Goal: Communication & Community: Ask a question

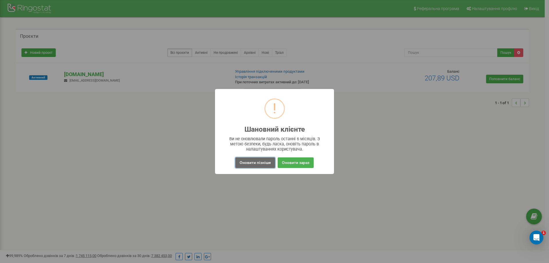
click at [263, 162] on button "Оновити пізніше" at bounding box center [255, 162] width 40 height 11
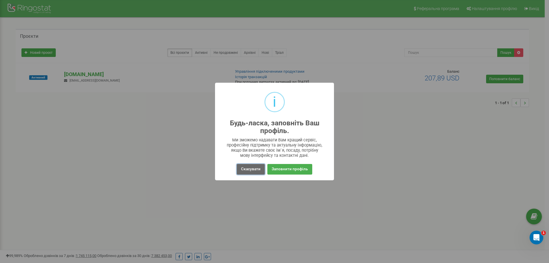
click at [248, 171] on button "Скасувати" at bounding box center [251, 169] width 28 height 11
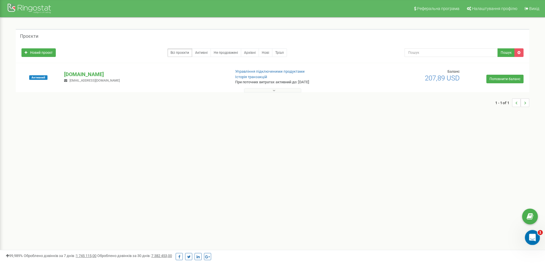
click at [528, 235] on div "Открыть службу сообщений Intercom" at bounding box center [531, 236] width 19 height 19
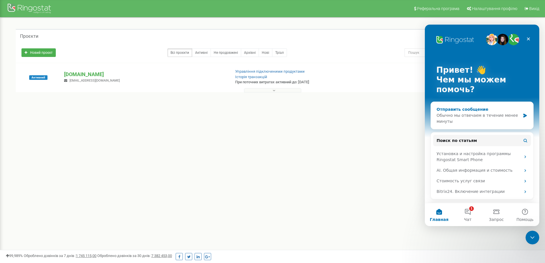
click at [451, 115] on div "Обычно мы отвечаем в течение менее минуты" at bounding box center [478, 118] width 84 height 12
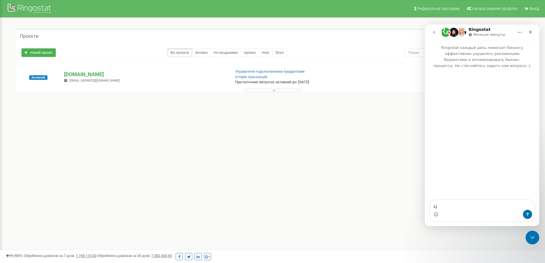
type textarea "L"
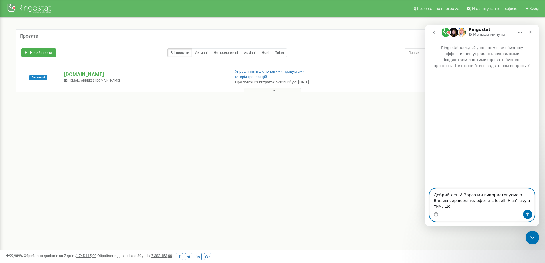
paste textarea "[URL][DOMAIN_NAME]"
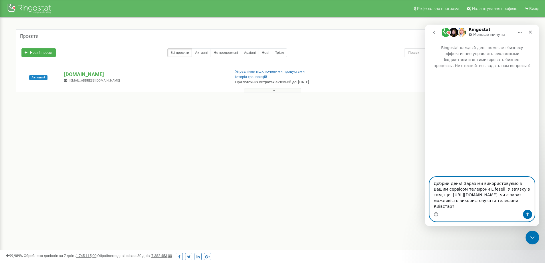
type textarea "Добрий день! Зараз ми використовуємо з Вашим сервісом телефони Lifesell У зв'яз…"
click at [528, 213] on icon "Отправить сообщение…" at bounding box center [527, 215] width 3 height 4
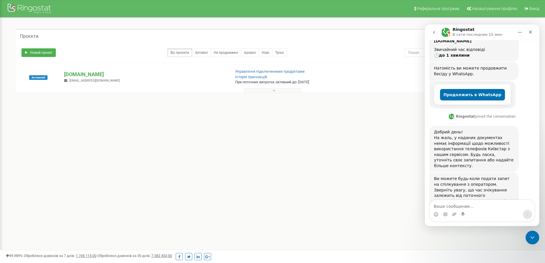
scroll to position [105, 0]
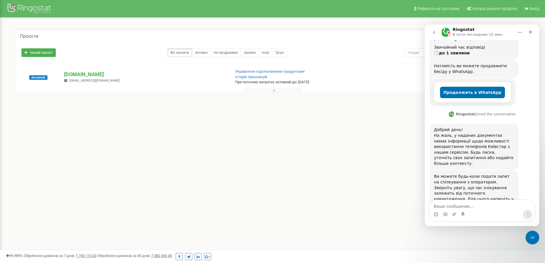
drag, startPoint x: 434, startPoint y: 183, endPoint x: 481, endPoint y: 185, distance: 47.5
click at [481, 185] on div "Ви можете будь-коли подати запит на спілкування з оператором. Зверніть увагу, щ…" at bounding box center [473, 190] width 89 height 41
copy div "'Зв'язатись з оператором'"
paste textarea "'Зв'язатись з оператором'"
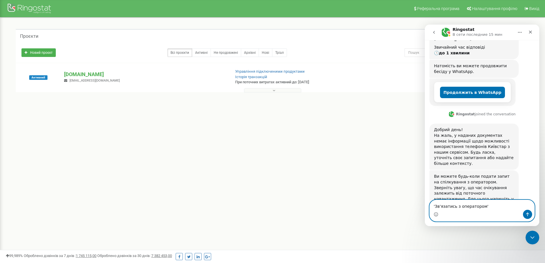
type textarea "'Зв'язатись з оператором'"
click at [527, 213] on icon "Отправить сообщение…" at bounding box center [527, 214] width 5 height 5
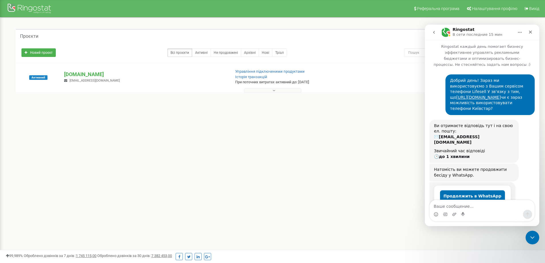
scroll to position [0, 0]
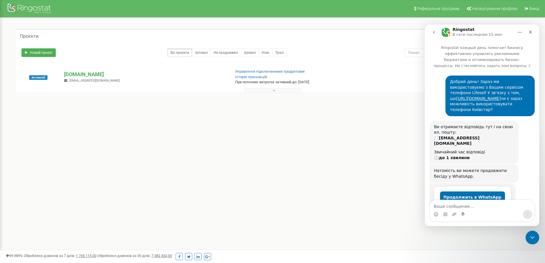
drag, startPoint x: 449, startPoint y: 74, endPoint x: 497, endPoint y: 101, distance: 55.5
click at [492, 103] on div "Добрий день! Зараз ми використовуємо з Вашим сервісом телефони Lifesell У зв'яз…" at bounding box center [490, 96] width 80 height 34
copy div "обрий день! Зараз ми використовуємо з Вашим сервісом телефони Lifesell У зв'язк…"
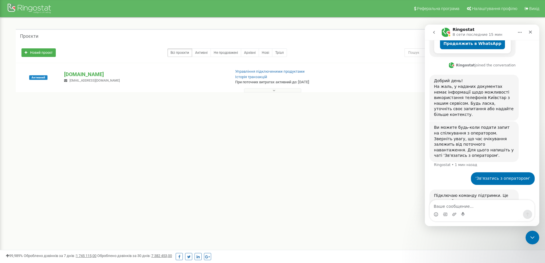
scroll to position [156, 0]
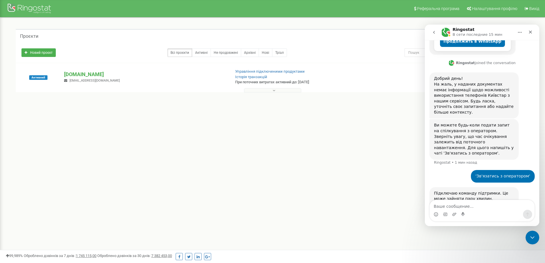
drag, startPoint x: 537, startPoint y: 111, endPoint x: 901, endPoint y: 279, distance: 401.0
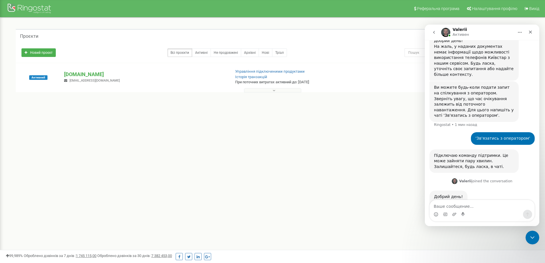
scroll to position [197, 0]
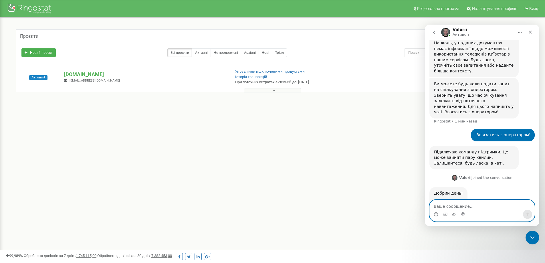
click at [446, 207] on textarea "Ваше сообщение..." at bounding box center [482, 205] width 105 height 10
type textarea "[PERSON_NAME]"
type textarea "Є"
type textarea "[PERSON_NAME]"
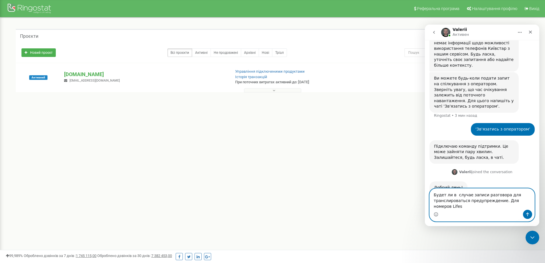
scroll to position [209, 0]
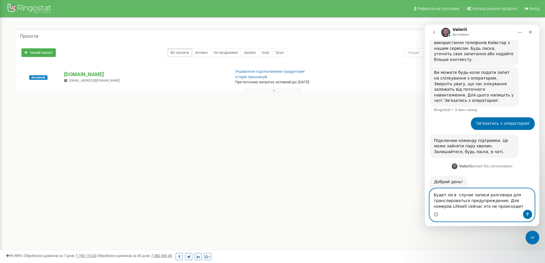
type textarea "Будет ли в случае записи разговора для транслироваться предупреждение. Для номе…"
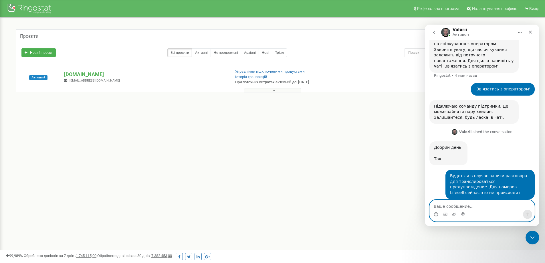
scroll to position [243, 0]
type textarea "Ясно. [GEOGRAPHIC_DATA]."
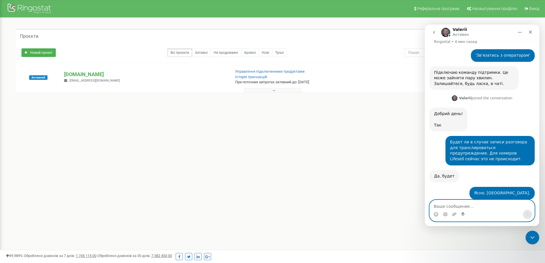
scroll to position [277, 0]
type textarea "[PERSON_NAME]"
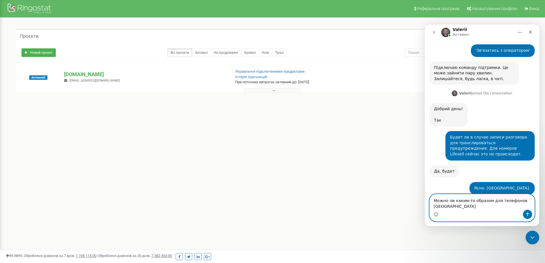
scroll to position [282, 0]
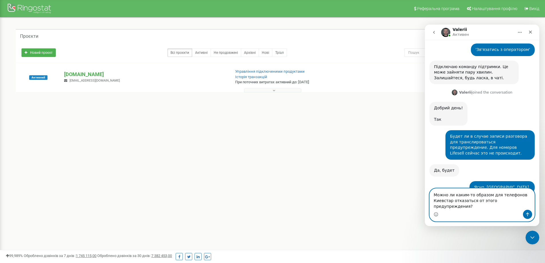
type textarea "Можно ли каким-то образом для телефонов Киевстар отказаться от этого предупрежд…"
click at [529, 215] on icon "Отправить сообщение…" at bounding box center [527, 214] width 5 height 5
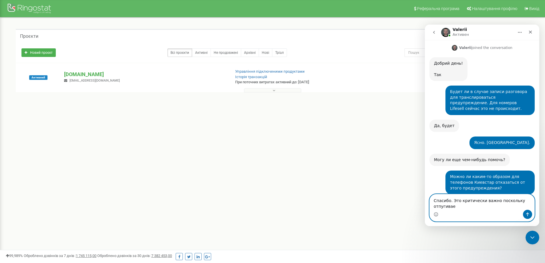
scroll to position [328, 0]
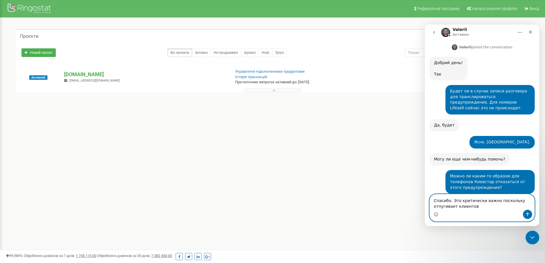
type textarea "Спасибо. Это критически важно поскольку отпугивает клиентов."
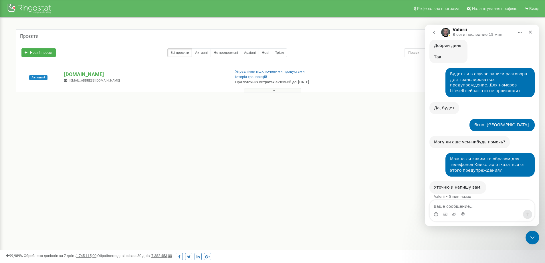
click at [523, 71] on div "Будет ли в случае записи разговора для транслироваться предупреждение. Для номе…" at bounding box center [490, 82] width 80 height 22
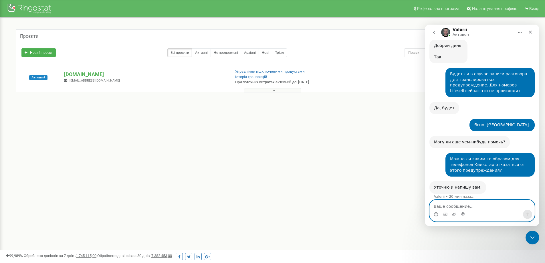
click at [453, 206] on textarea "Ваше сообщение..." at bounding box center [482, 205] width 105 height 10
click at [451, 205] on textarea "Ваше сообщение..." at bounding box center [482, 205] width 105 height 10
type textarea "ответ просьба направить на [EMAIL_ADDRESS][DOMAIN_NAME]"
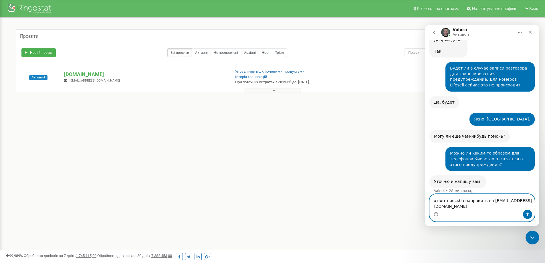
scroll to position [372, 0]
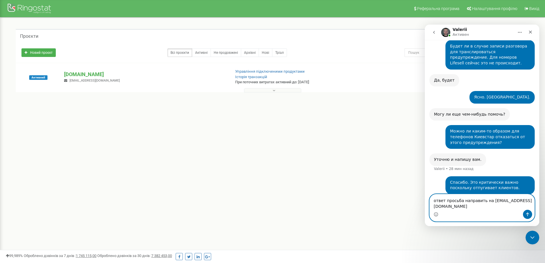
drag, startPoint x: 488, startPoint y: 208, endPoint x: 835, endPoint y: 225, distance: 347.1
click at [425, 200] on html "[PERSON_NAME] каждый день помогает бизнесу эффективнее управлять рекламными бюд…" at bounding box center [482, 125] width 114 height 201
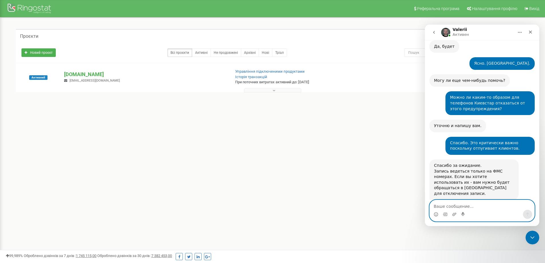
scroll to position [397, 0]
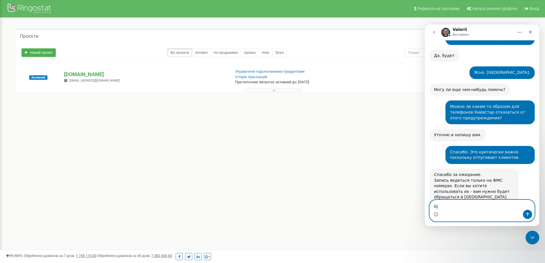
type textarea "G"
type textarea "Понял. [GEOGRAPHIC_DATA]."
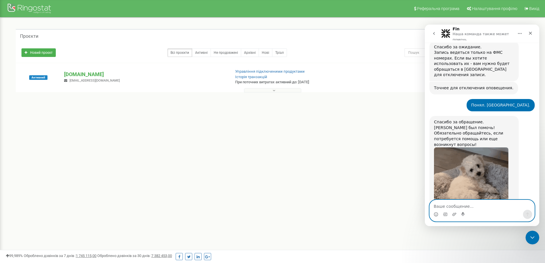
scroll to position [578, 0]
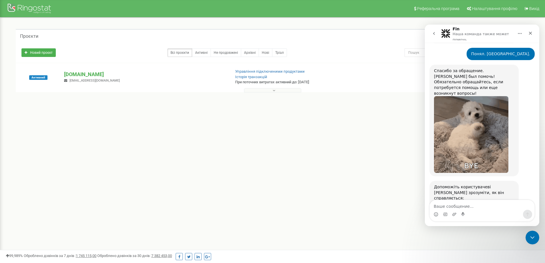
click at [499, 221] on span "Великолепно" at bounding box center [496, 226] width 10 height 10
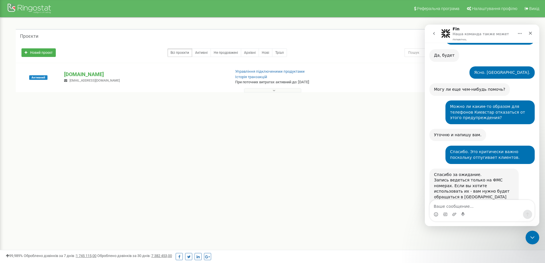
scroll to position [431, 0]
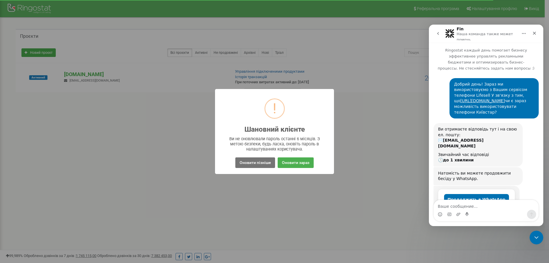
scroll to position [1, 0]
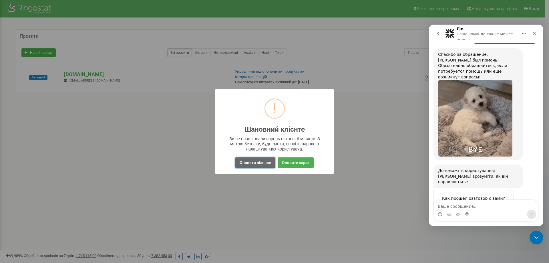
click at [255, 162] on button "Оновити пізніше" at bounding box center [255, 162] width 40 height 11
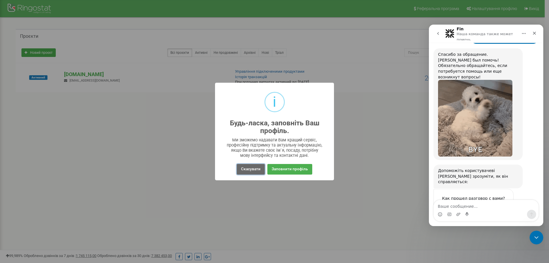
click at [250, 168] on button "Скасувати" at bounding box center [251, 169] width 28 height 11
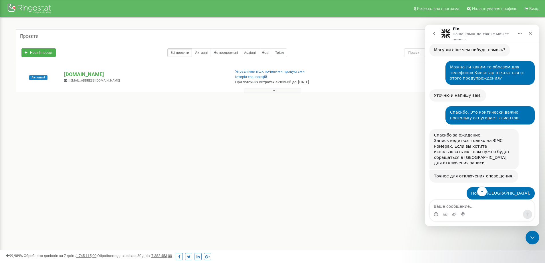
scroll to position [445, 0]
